Goal: Task Accomplishment & Management: Use online tool/utility

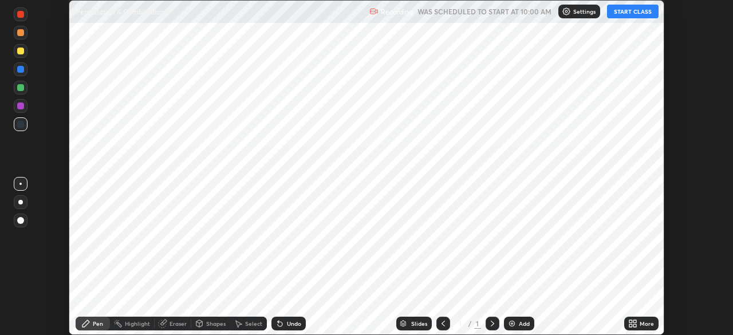
scroll to position [335, 733]
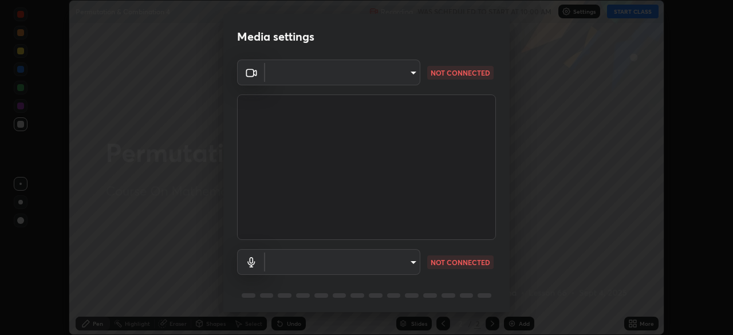
type input "14b787caa3234b54c591ffd1cb0d0a7c9d8495057a62f752d7397f13ea7eb8b5"
type input "communications"
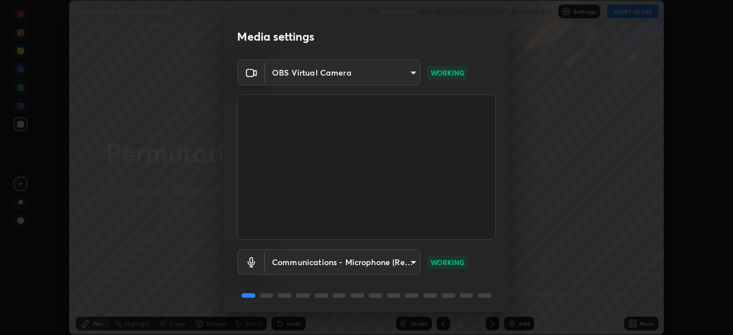
scroll to position [41, 0]
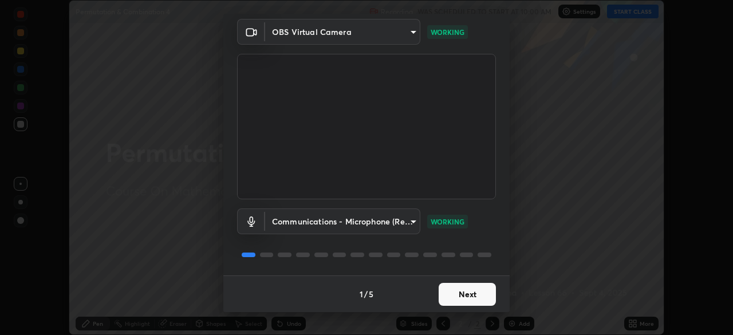
click at [459, 292] on button "Next" at bounding box center [467, 294] width 57 height 23
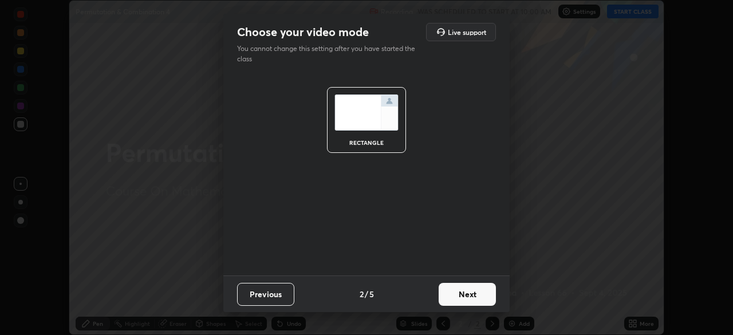
scroll to position [0, 0]
click at [462, 296] on button "Next" at bounding box center [467, 294] width 57 height 23
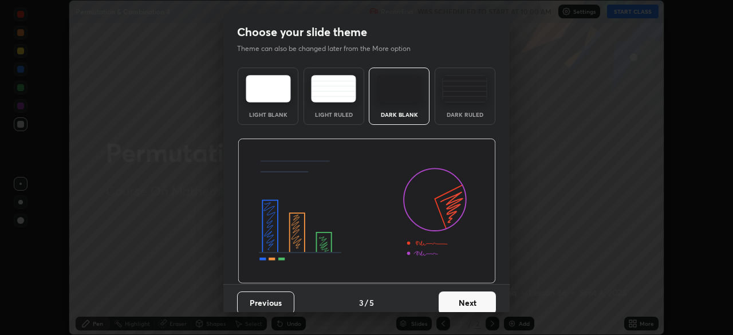
click at [465, 298] on button "Next" at bounding box center [467, 303] width 57 height 23
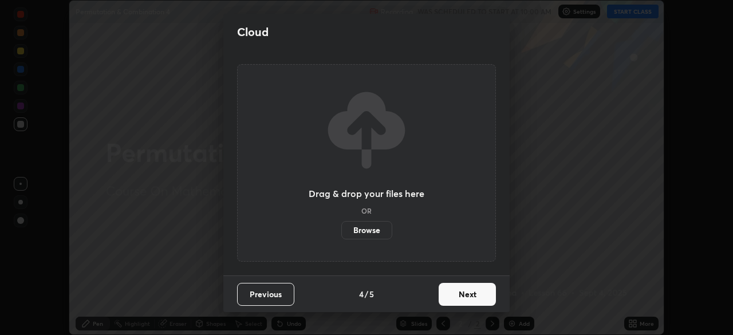
click at [466, 294] on button "Next" at bounding box center [467, 294] width 57 height 23
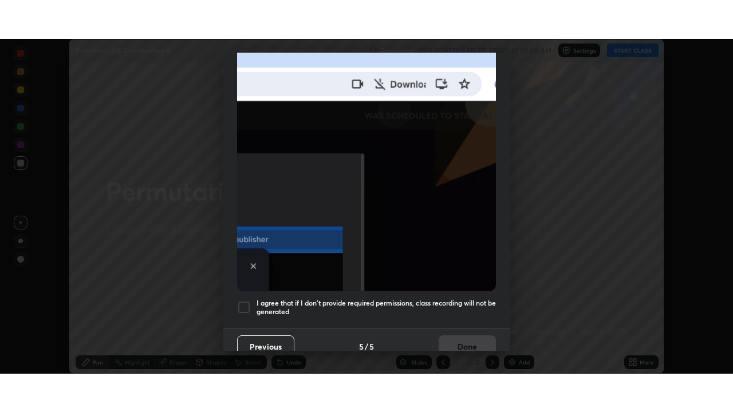
scroll to position [274, 0]
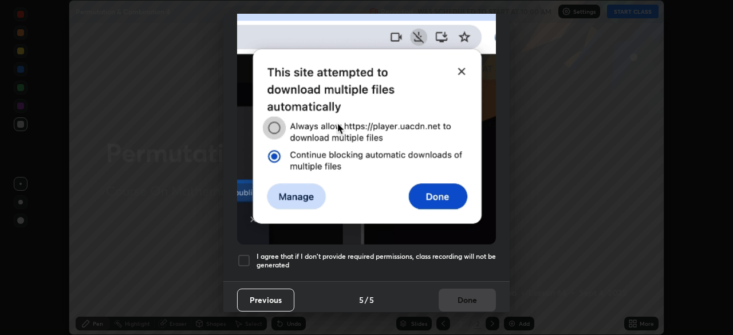
click at [245, 256] on div at bounding box center [244, 261] width 14 height 14
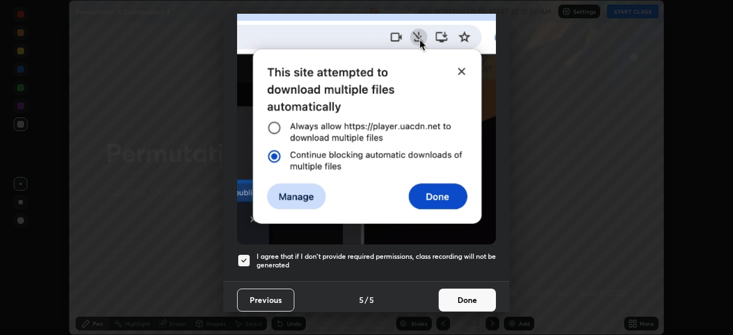
click at [471, 293] on button "Done" at bounding box center [467, 300] width 57 height 23
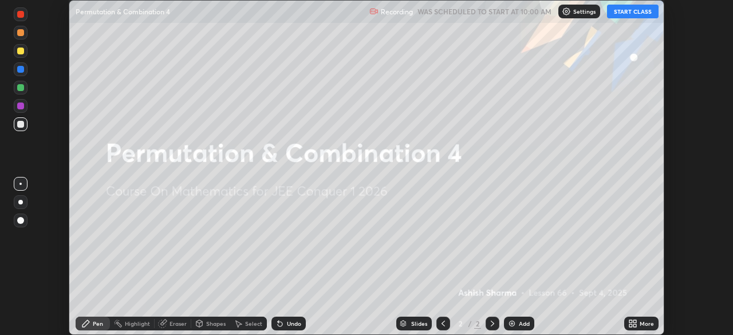
click at [636, 14] on button "START CLASS" at bounding box center [633, 12] width 52 height 14
click at [639, 322] on div "More" at bounding box center [641, 324] width 34 height 14
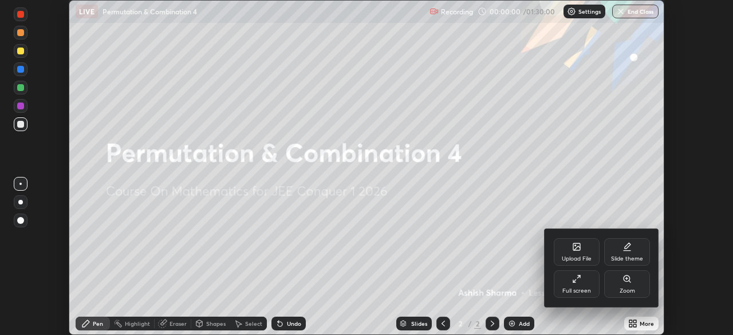
click at [584, 278] on div "Full screen" at bounding box center [577, 283] width 46 height 27
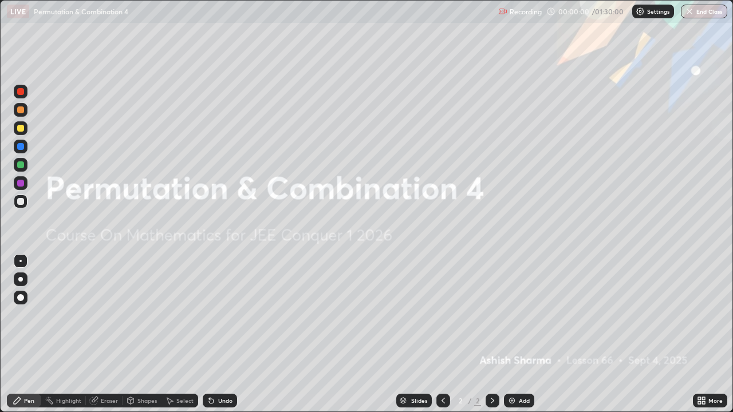
scroll to position [412, 733]
click at [520, 335] on div "Add" at bounding box center [524, 401] width 11 height 6
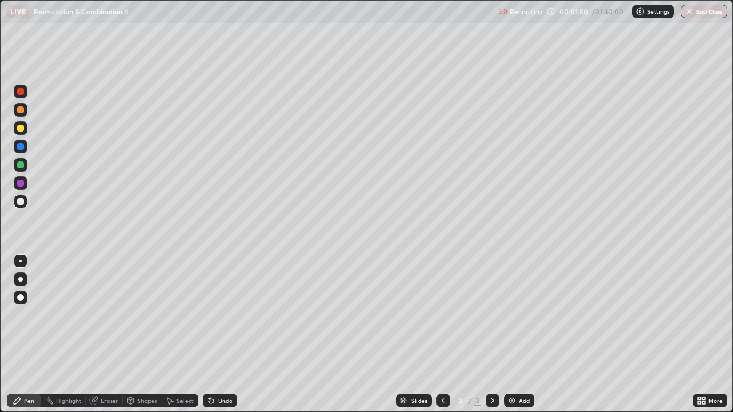
click at [111, 335] on div "Eraser" at bounding box center [109, 401] width 17 height 6
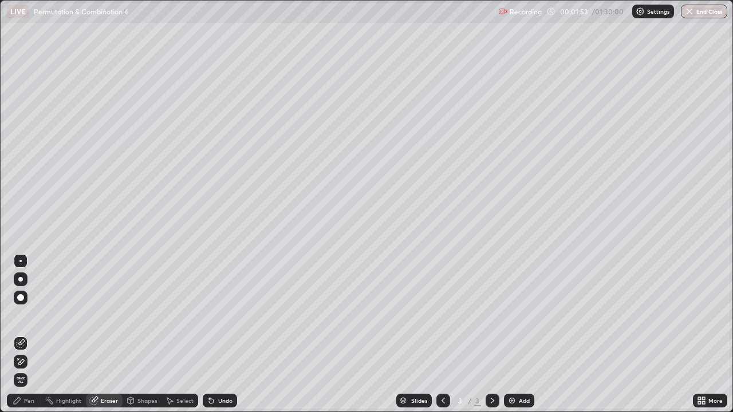
click at [25, 335] on div "Pen" at bounding box center [29, 401] width 10 height 6
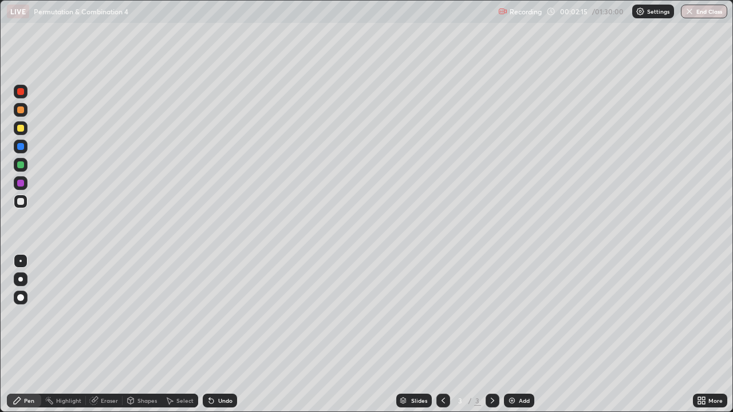
click at [110, 335] on div "Eraser" at bounding box center [109, 401] width 17 height 6
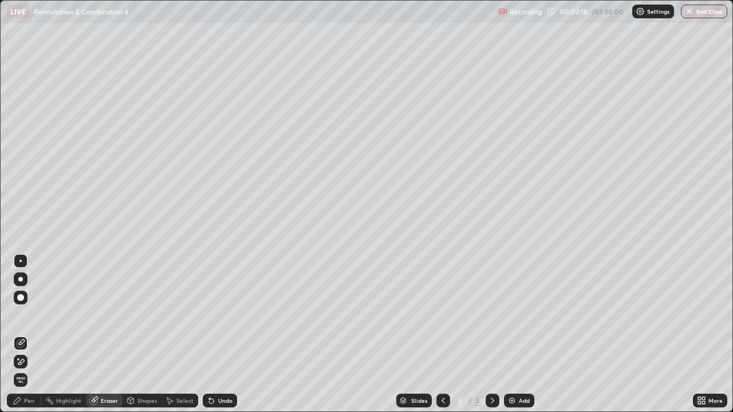
click at [27, 335] on div "Pen" at bounding box center [29, 401] width 10 height 6
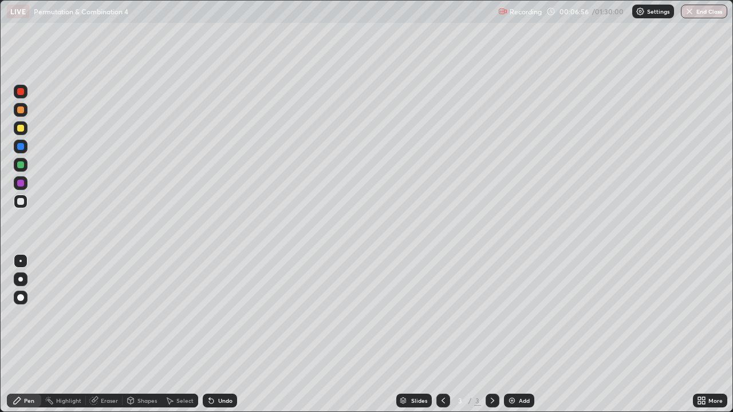
click at [519, 335] on div "Add" at bounding box center [524, 401] width 11 height 6
click at [227, 335] on div "Undo" at bounding box center [220, 401] width 34 height 14
click at [226, 335] on div "Undo" at bounding box center [217, 401] width 39 height 23
click at [223, 335] on div "Undo" at bounding box center [225, 401] width 14 height 6
click at [231, 335] on div "Undo" at bounding box center [217, 401] width 39 height 23
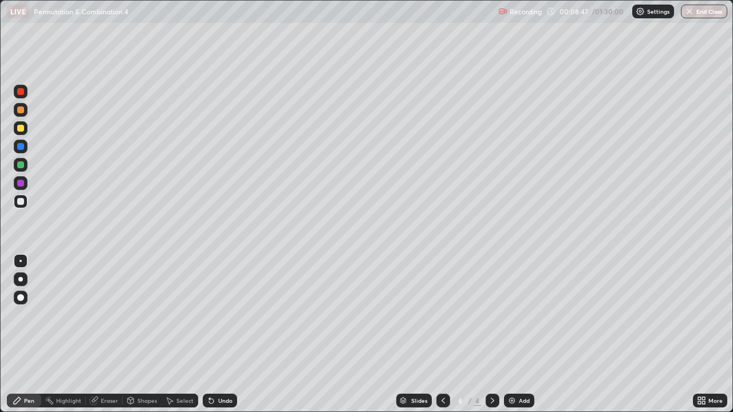
click at [223, 335] on div "Undo" at bounding box center [225, 401] width 14 height 6
click at [225, 335] on div "Undo" at bounding box center [220, 401] width 34 height 14
click at [227, 335] on div "Undo" at bounding box center [225, 401] width 14 height 6
click at [222, 335] on div "Undo" at bounding box center [217, 401] width 39 height 23
click at [23, 166] on div at bounding box center [20, 165] width 7 height 7
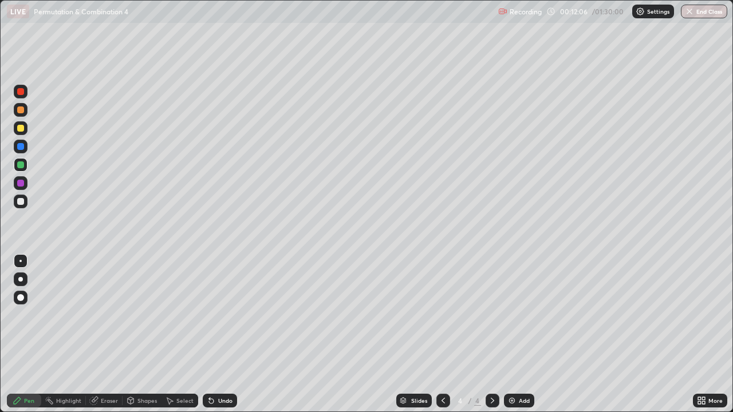
click at [521, 335] on div "Add" at bounding box center [519, 401] width 30 height 14
click at [21, 204] on div at bounding box center [20, 201] width 7 height 7
click at [112, 335] on div "Eraser" at bounding box center [109, 401] width 17 height 6
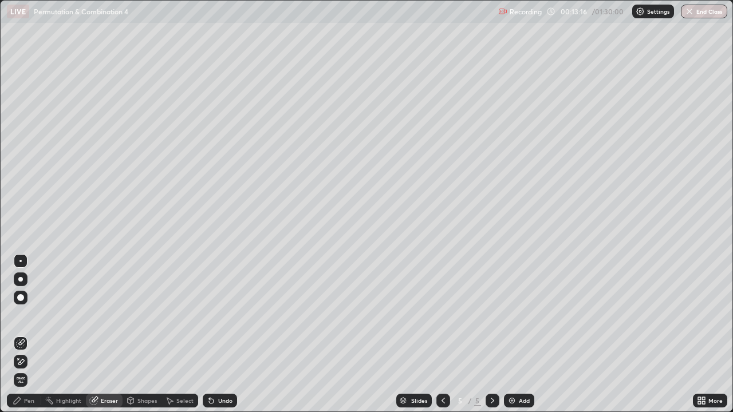
click at [27, 335] on div "Pen" at bounding box center [24, 401] width 34 height 14
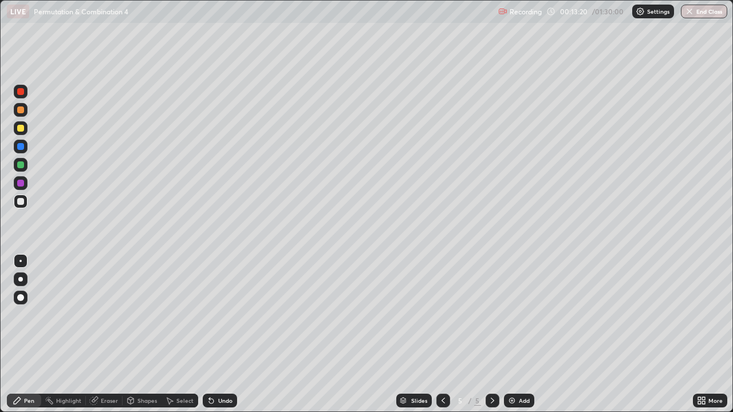
click at [109, 335] on div "Eraser" at bounding box center [109, 401] width 17 height 6
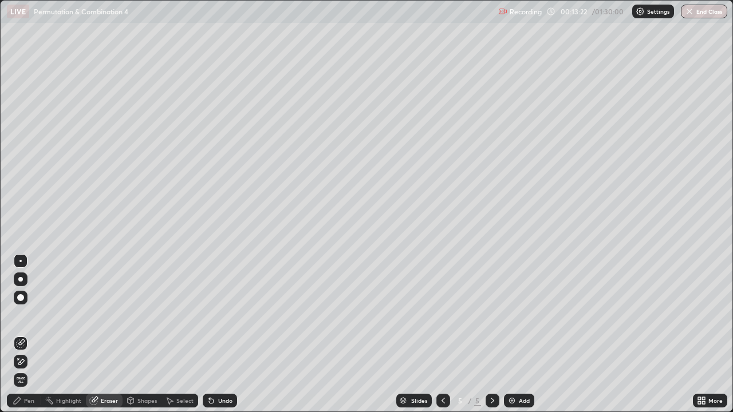
click at [29, 335] on div "Pen" at bounding box center [29, 401] width 10 height 6
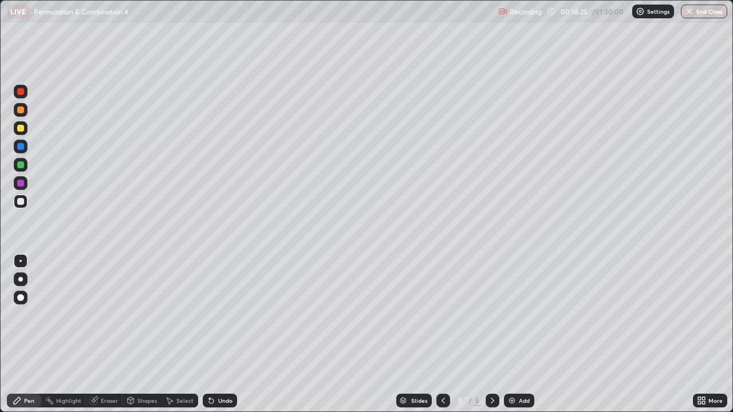
click at [217, 335] on div "Undo" at bounding box center [220, 401] width 34 height 14
click at [21, 167] on div at bounding box center [20, 165] width 7 height 7
click at [519, 335] on div "Add" at bounding box center [524, 401] width 11 height 6
click at [21, 203] on div at bounding box center [20, 201] width 7 height 7
click at [109, 335] on div "Eraser" at bounding box center [109, 401] width 17 height 6
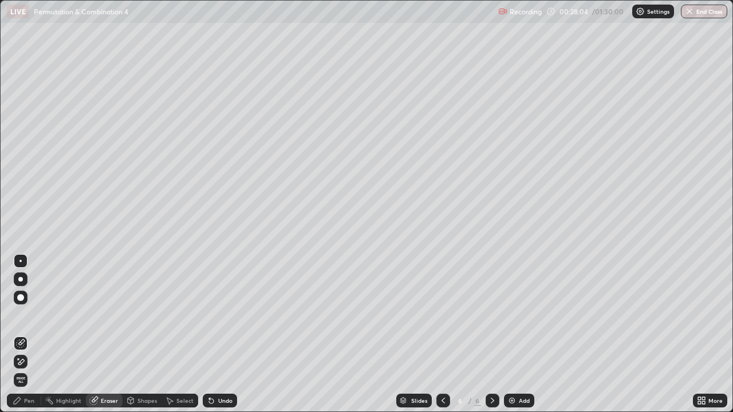
click at [29, 335] on div "Pen" at bounding box center [29, 401] width 10 height 6
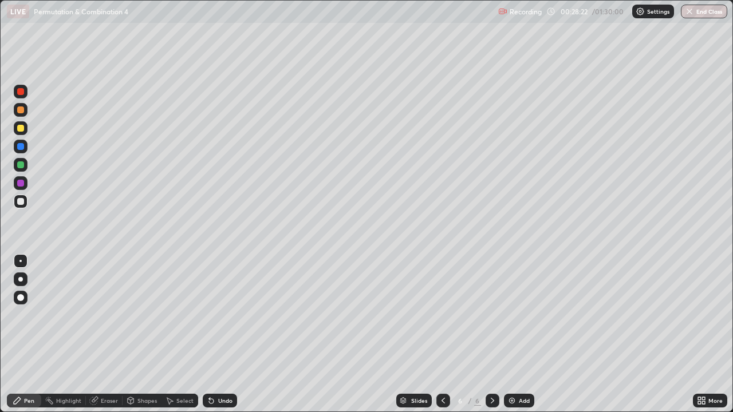
click at [223, 335] on div "Undo" at bounding box center [225, 401] width 14 height 6
click at [216, 335] on div "Undo" at bounding box center [220, 401] width 34 height 14
click at [217, 335] on div "Undo" at bounding box center [220, 401] width 34 height 14
click at [221, 335] on div "Undo" at bounding box center [225, 401] width 14 height 6
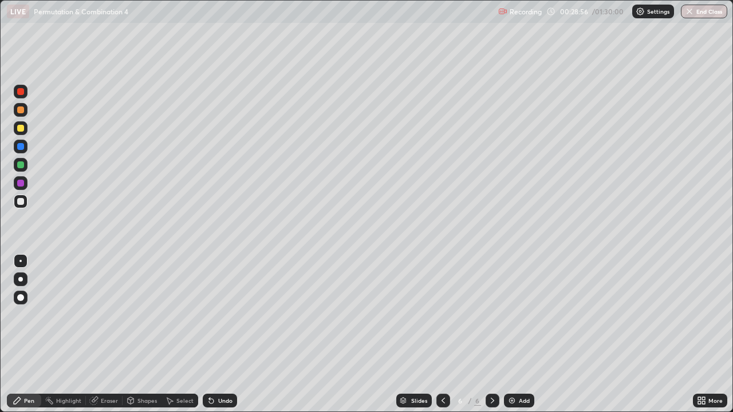
click at [223, 335] on div "Undo" at bounding box center [220, 401] width 34 height 14
click at [21, 166] on div at bounding box center [20, 165] width 7 height 7
click at [522, 335] on div "Add" at bounding box center [519, 401] width 30 height 14
click at [18, 199] on div at bounding box center [20, 201] width 7 height 7
click at [112, 335] on div "Eraser" at bounding box center [109, 401] width 17 height 6
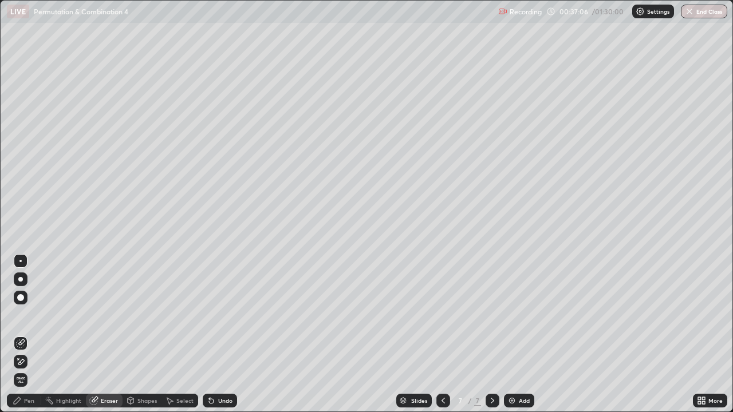
click at [30, 335] on div "Pen" at bounding box center [29, 401] width 10 height 6
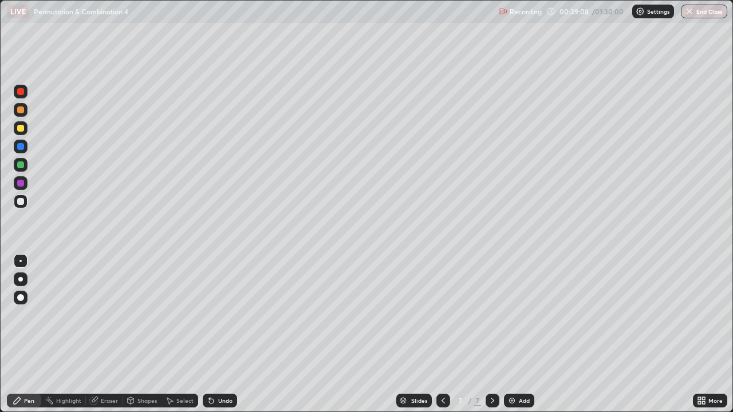
click at [524, 335] on div "Add" at bounding box center [524, 401] width 11 height 6
click at [23, 168] on div at bounding box center [21, 165] width 14 height 14
click at [522, 335] on div "Add" at bounding box center [524, 401] width 11 height 6
click at [22, 201] on div at bounding box center [20, 201] width 7 height 7
click at [109, 335] on div "Eraser" at bounding box center [109, 401] width 17 height 6
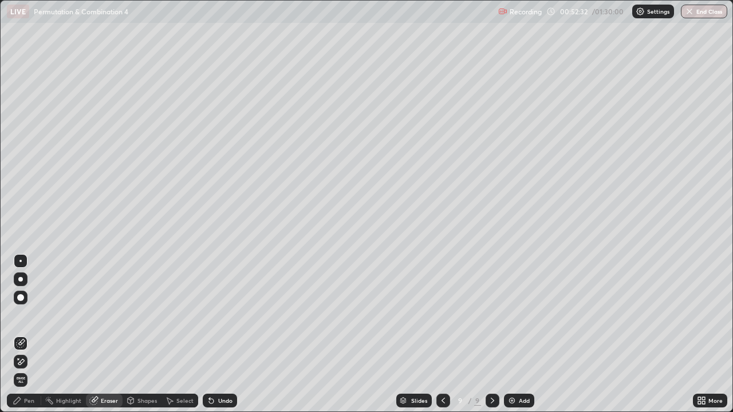
click at [33, 335] on div "Pen" at bounding box center [29, 401] width 10 height 6
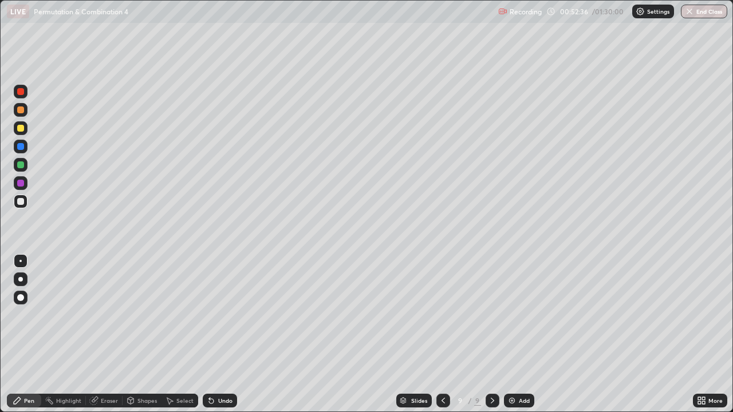
click at [109, 335] on div "Eraser" at bounding box center [109, 401] width 17 height 6
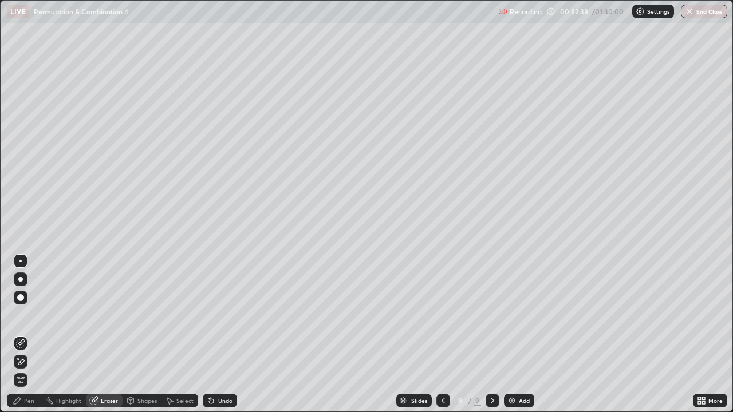
click at [29, 335] on div "Pen" at bounding box center [29, 401] width 10 height 6
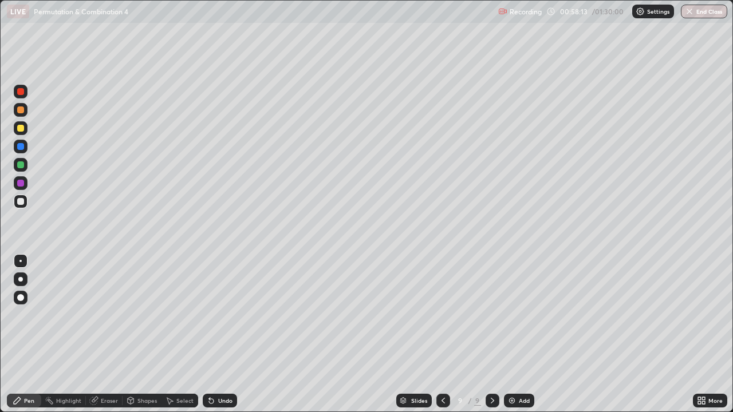
click at [520, 335] on div "Add" at bounding box center [524, 401] width 11 height 6
click at [109, 335] on div "Eraser" at bounding box center [109, 401] width 17 height 6
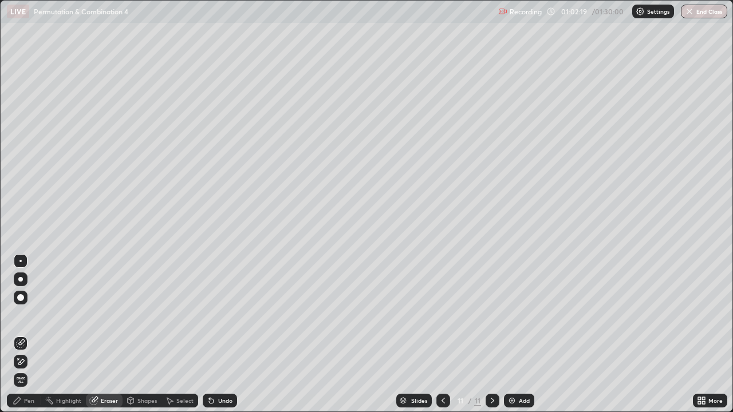
click at [29, 335] on div "Pen" at bounding box center [29, 401] width 10 height 6
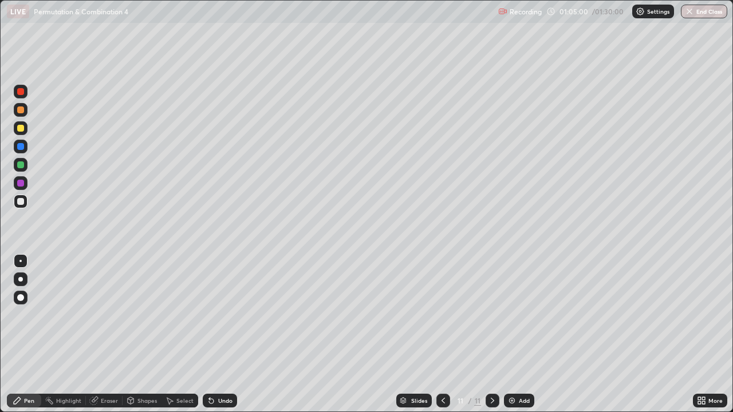
click at [21, 166] on div at bounding box center [20, 165] width 7 height 7
click at [218, 335] on div "Undo" at bounding box center [225, 401] width 14 height 6
click at [218, 335] on div "Undo" at bounding box center [220, 401] width 34 height 14
click at [219, 335] on div "Undo" at bounding box center [217, 401] width 39 height 23
click at [225, 335] on div "Undo" at bounding box center [225, 401] width 14 height 6
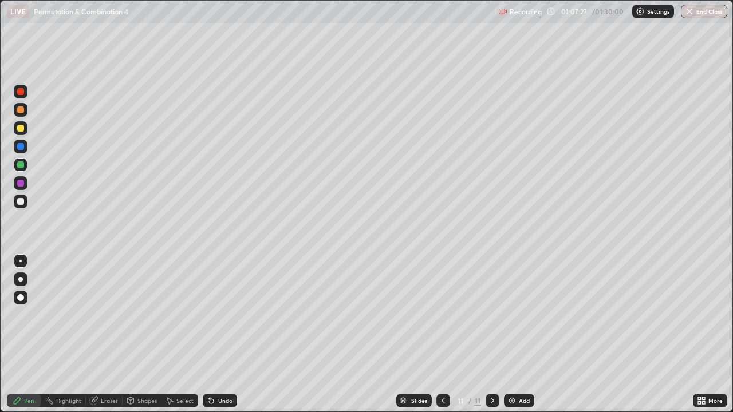
click at [21, 131] on div at bounding box center [20, 128] width 7 height 7
click at [221, 335] on div "Undo" at bounding box center [225, 401] width 14 height 6
click at [19, 165] on div at bounding box center [20, 165] width 7 height 7
click at [443, 335] on icon at bounding box center [443, 400] width 9 height 9
click at [440, 335] on icon at bounding box center [443, 400] width 9 height 9
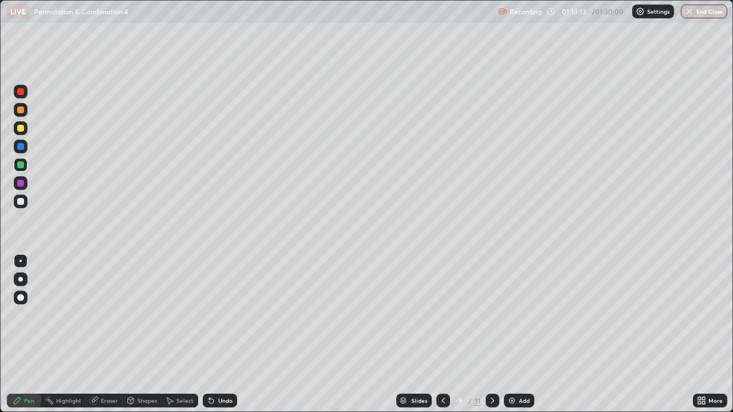
click at [490, 335] on icon at bounding box center [492, 400] width 9 height 9
click at [491, 335] on icon at bounding box center [492, 400] width 9 height 9
click at [521, 335] on div "Add" at bounding box center [524, 401] width 11 height 6
click at [19, 201] on div at bounding box center [20, 201] width 7 height 7
click at [219, 335] on div "Undo" at bounding box center [225, 401] width 14 height 6
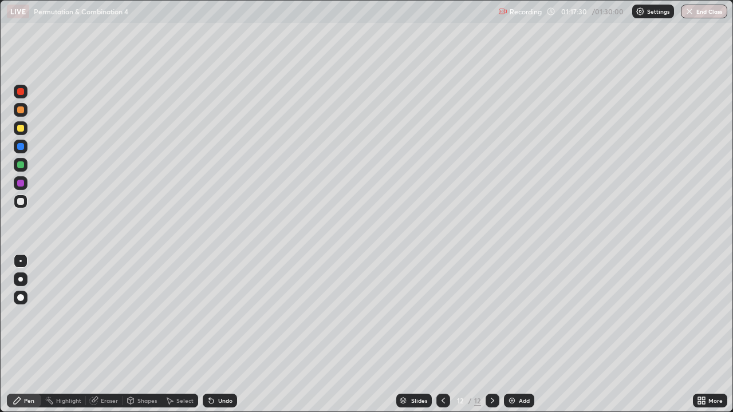
click at [20, 167] on div at bounding box center [20, 165] width 7 height 7
click at [217, 335] on div "Undo" at bounding box center [220, 401] width 34 height 14
click at [517, 335] on div "Add" at bounding box center [519, 401] width 30 height 14
click at [20, 201] on div at bounding box center [20, 201] width 7 height 7
click at [223, 335] on div "Undo" at bounding box center [225, 401] width 14 height 6
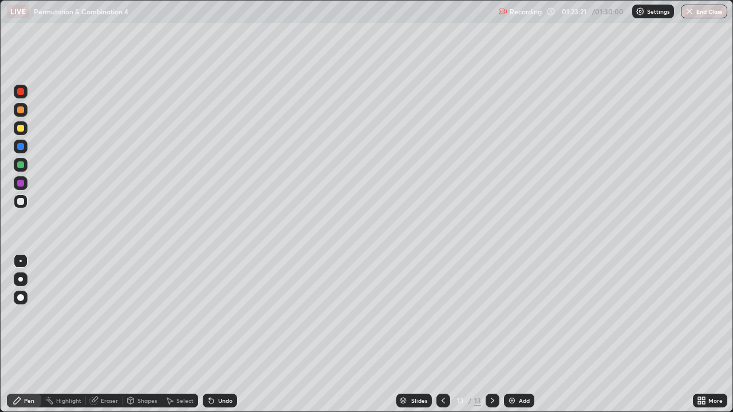
click at [224, 335] on div "Undo" at bounding box center [225, 401] width 14 height 6
click at [222, 335] on div "Undo" at bounding box center [225, 401] width 14 height 6
click at [226, 335] on div "Undo" at bounding box center [225, 401] width 14 height 6
click at [222, 335] on div "Undo" at bounding box center [220, 401] width 34 height 14
click at [223, 335] on div "Undo" at bounding box center [225, 401] width 14 height 6
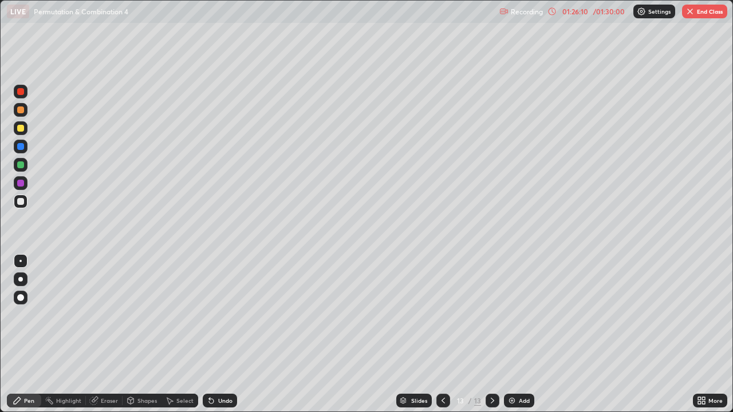
click at [23, 164] on div at bounding box center [20, 165] width 7 height 7
click at [222, 335] on div "Undo" at bounding box center [220, 401] width 34 height 14
click at [221, 335] on div "Undo" at bounding box center [220, 401] width 34 height 14
click at [521, 335] on div "Add" at bounding box center [524, 401] width 11 height 6
click at [492, 335] on icon at bounding box center [492, 400] width 9 height 9
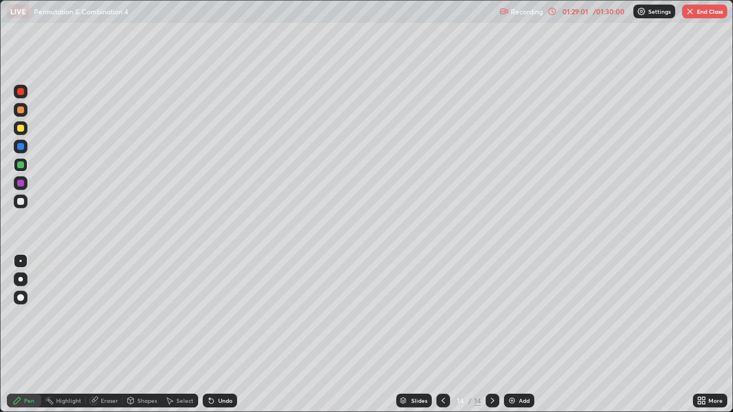
click at [442, 335] on icon at bounding box center [443, 401] width 3 height 6
click at [492, 335] on div at bounding box center [493, 401] width 14 height 14
click at [490, 335] on icon at bounding box center [492, 400] width 9 height 9
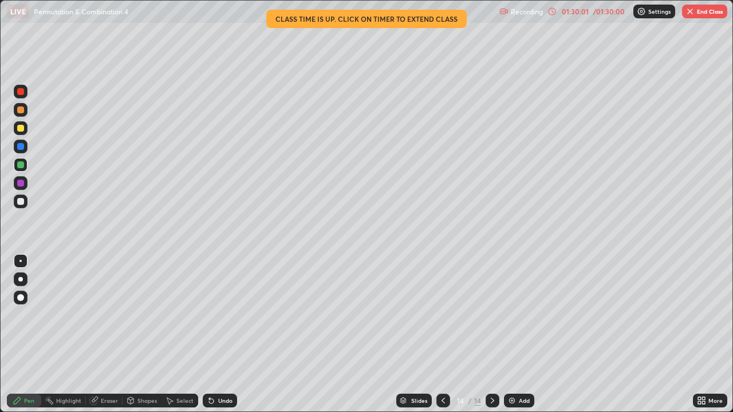
click at [441, 335] on icon at bounding box center [443, 400] width 9 height 9
click at [493, 335] on icon at bounding box center [492, 400] width 9 height 9
click at [519, 335] on div "Add" at bounding box center [524, 401] width 11 height 6
click at [22, 201] on div at bounding box center [20, 201] width 7 height 7
click at [216, 335] on div "Undo" at bounding box center [220, 401] width 34 height 14
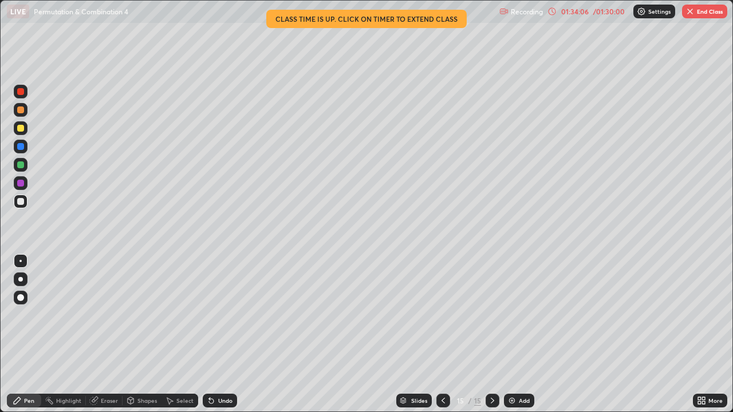
click at [21, 166] on div at bounding box center [20, 165] width 7 height 7
click at [519, 335] on div "Add" at bounding box center [524, 401] width 11 height 6
click at [20, 203] on div at bounding box center [20, 201] width 7 height 7
click at [221, 335] on div "Undo" at bounding box center [225, 401] width 14 height 6
click at [521, 335] on div "Add" at bounding box center [524, 401] width 11 height 6
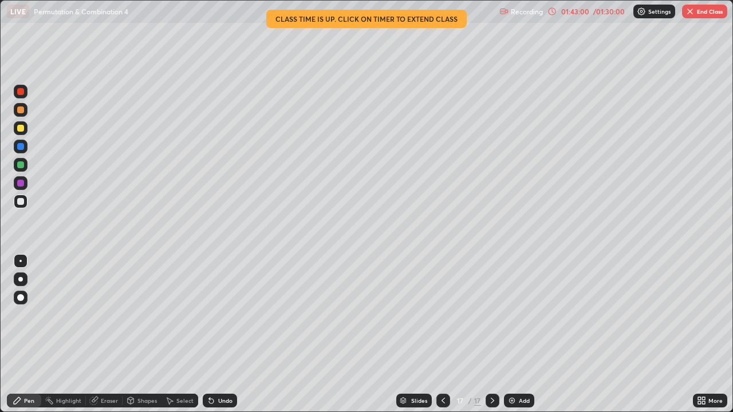
click at [216, 335] on div "Undo" at bounding box center [220, 401] width 34 height 14
click at [221, 335] on div "Undo" at bounding box center [217, 401] width 39 height 23
click at [706, 12] on button "End Class" at bounding box center [704, 12] width 45 height 14
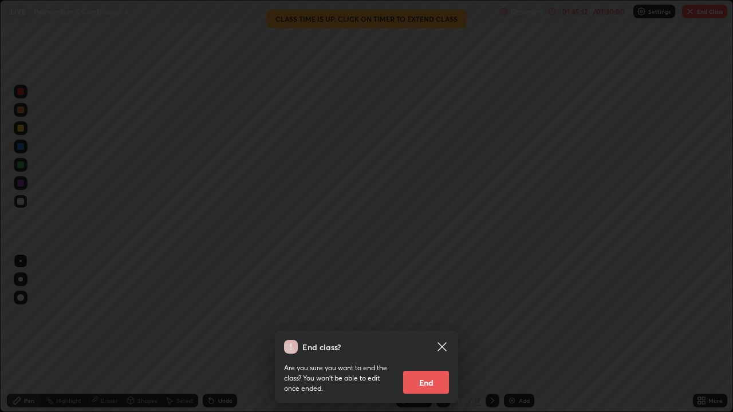
click at [431, 335] on button "End" at bounding box center [426, 382] width 46 height 23
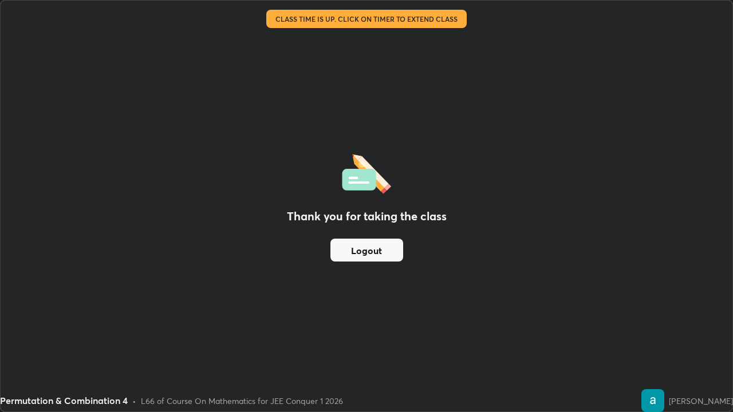
click at [370, 251] on button "Logout" at bounding box center [367, 250] width 73 height 23
click at [374, 249] on button "Logout" at bounding box center [367, 250] width 73 height 23
click at [372, 250] on button "Logout" at bounding box center [367, 250] width 73 height 23
click at [370, 250] on button "Logout" at bounding box center [367, 250] width 73 height 23
